Goal: Transaction & Acquisition: Purchase product/service

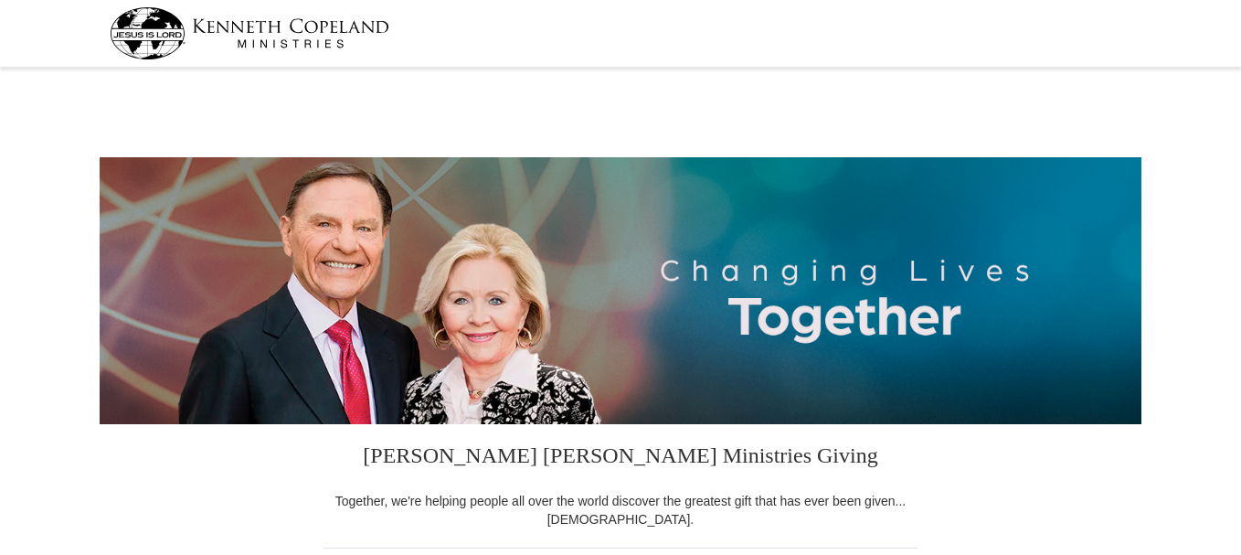
select select "MI"
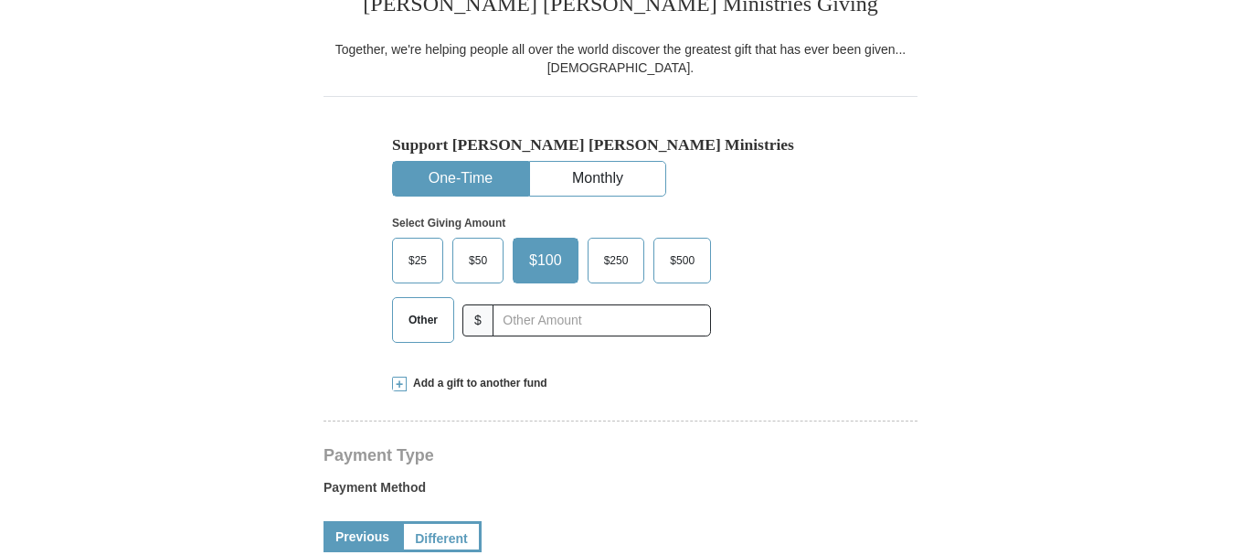
scroll to position [488, 0]
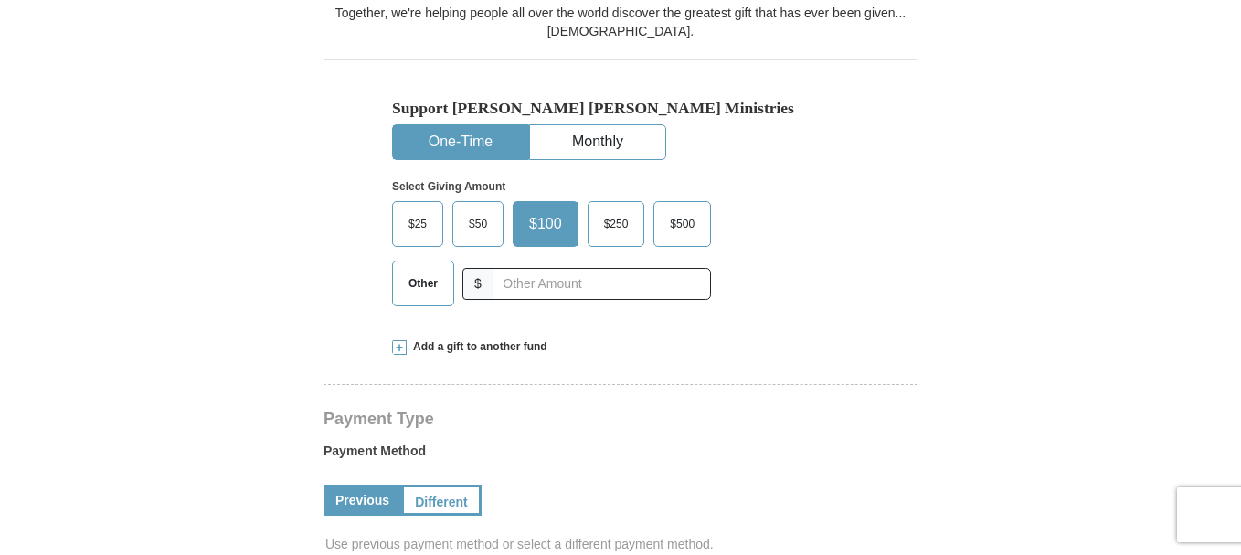
click at [419, 289] on span "Other" at bounding box center [423, 283] width 48 height 27
click at [0, 0] on input "Other" at bounding box center [0, 0] width 0 height 0
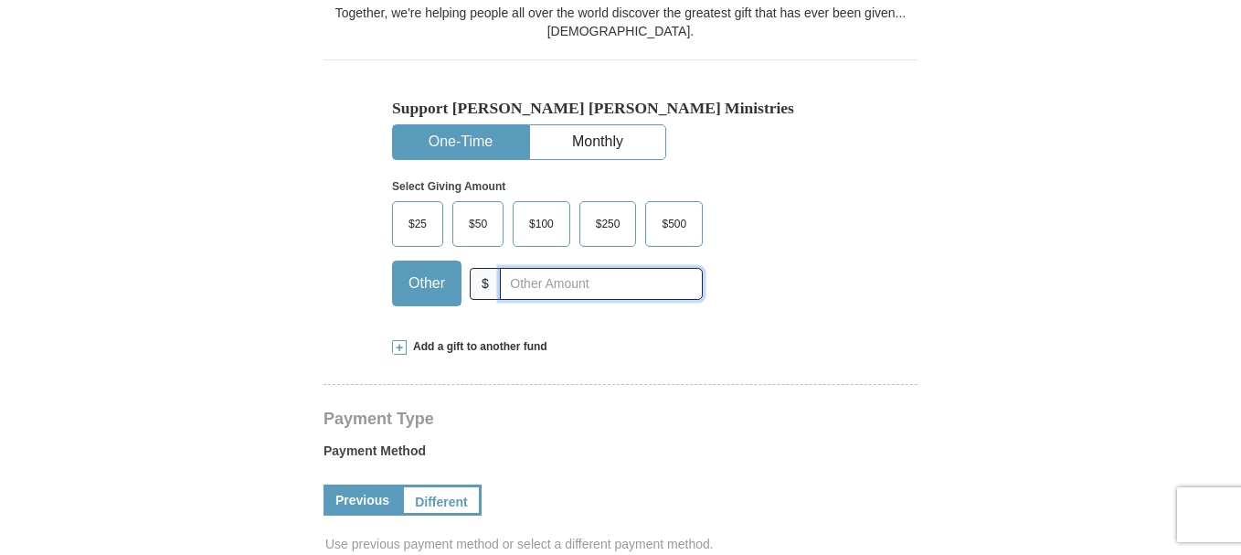
click at [544, 285] on input "text" at bounding box center [601, 284] width 203 height 32
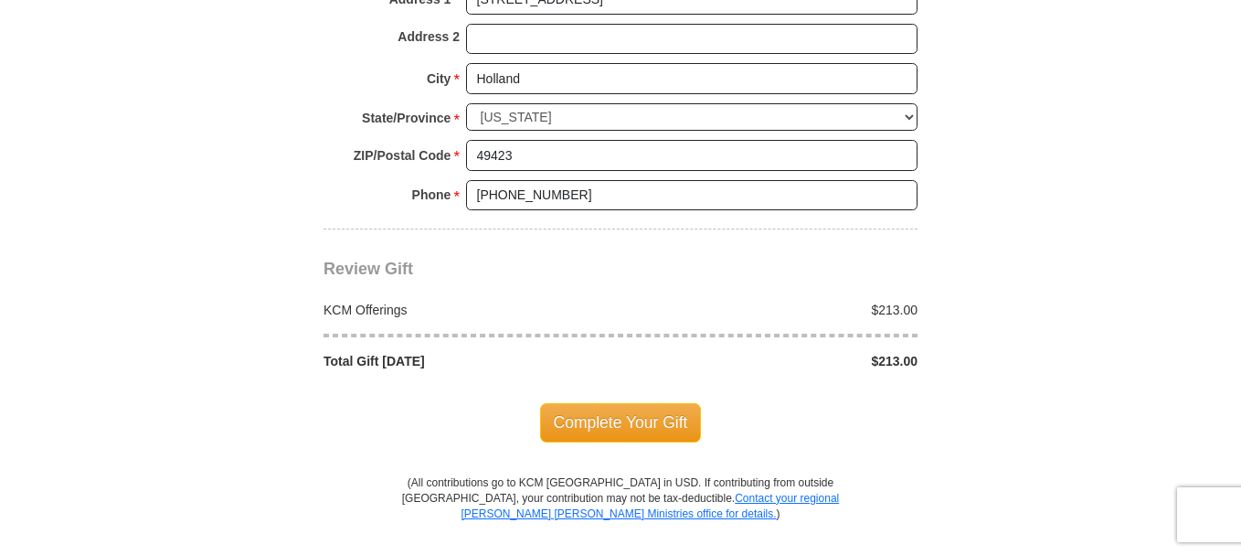
scroll to position [1492, 0]
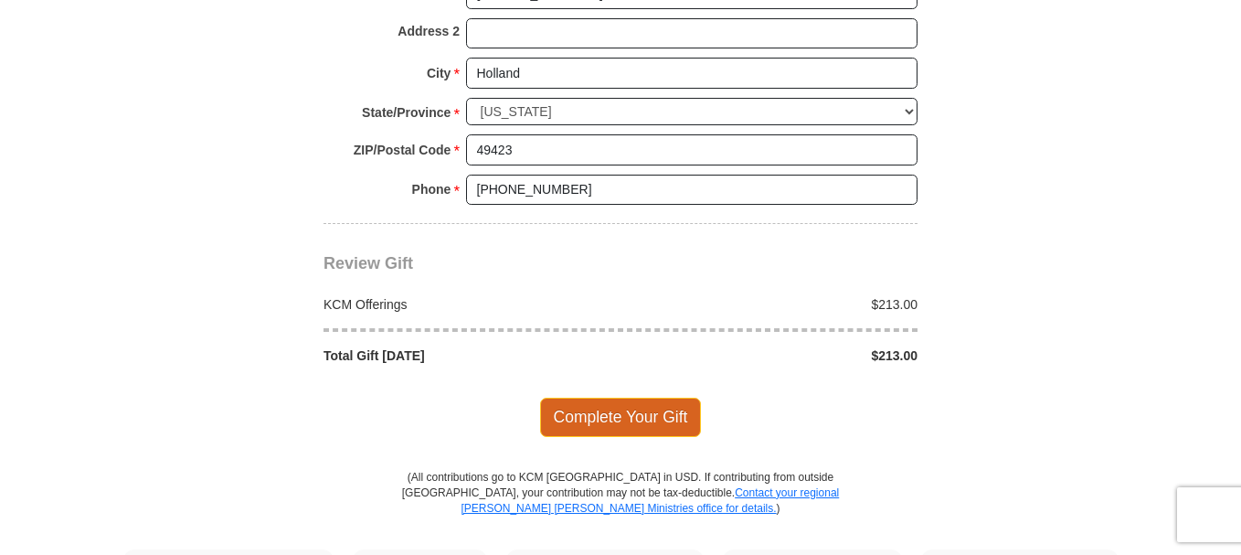
type input "213.00"
click at [661, 419] on span "Complete Your Gift" at bounding box center [621, 417] width 162 height 38
